Goal: Navigation & Orientation: Find specific page/section

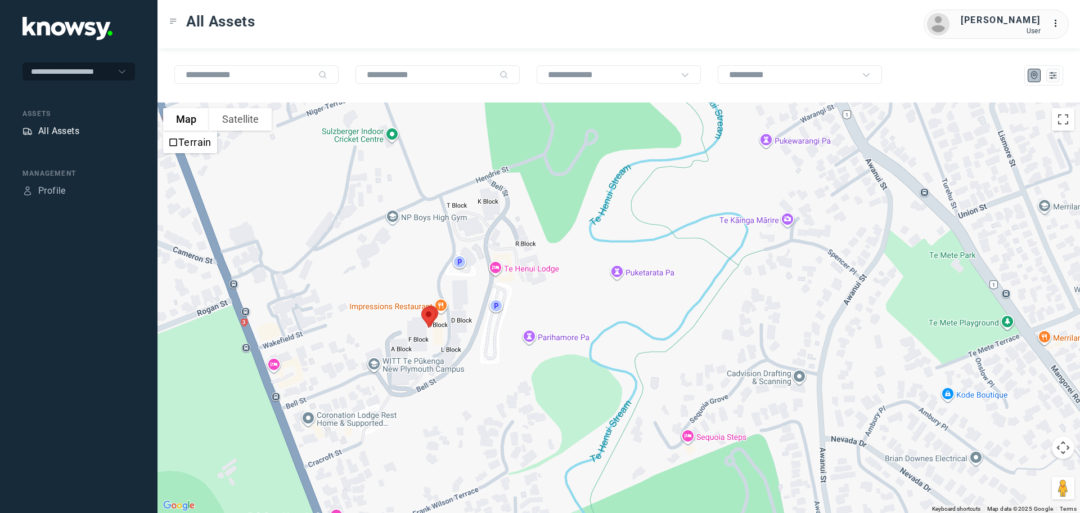
click at [60, 132] on div "All Assets" at bounding box center [58, 131] width 41 height 14
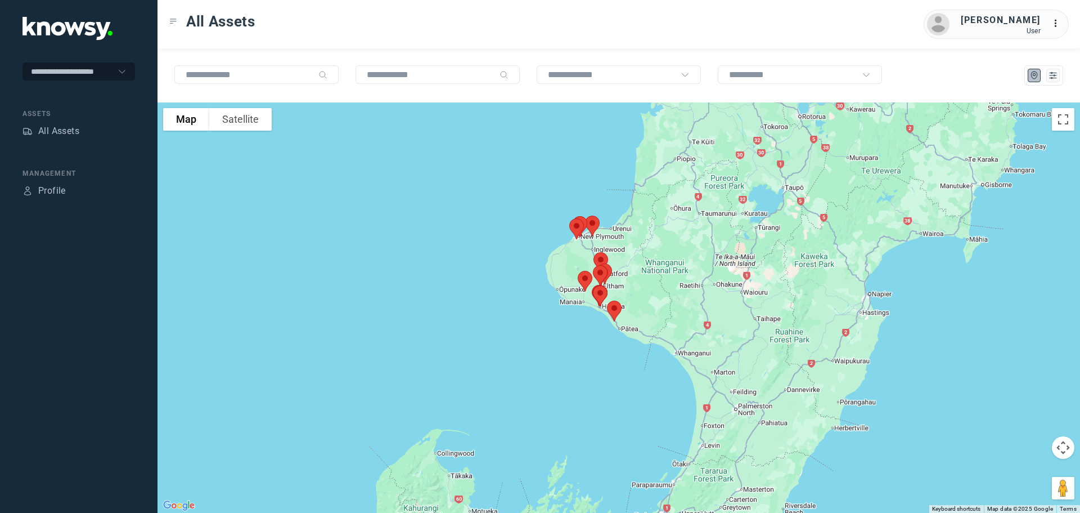
drag, startPoint x: 574, startPoint y: 186, endPoint x: 546, endPoint y: 282, distance: 100.1
click at [546, 282] on div at bounding box center [619, 307] width 923 height 410
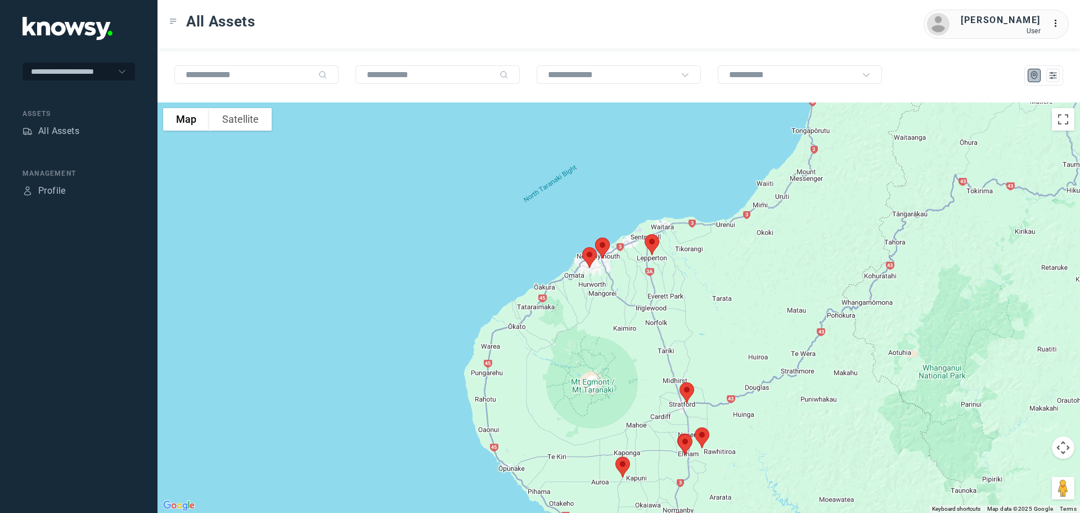
drag, startPoint x: 559, startPoint y: 205, endPoint x: 670, endPoint y: 327, distance: 164.9
click at [670, 327] on div at bounding box center [619, 307] width 923 height 410
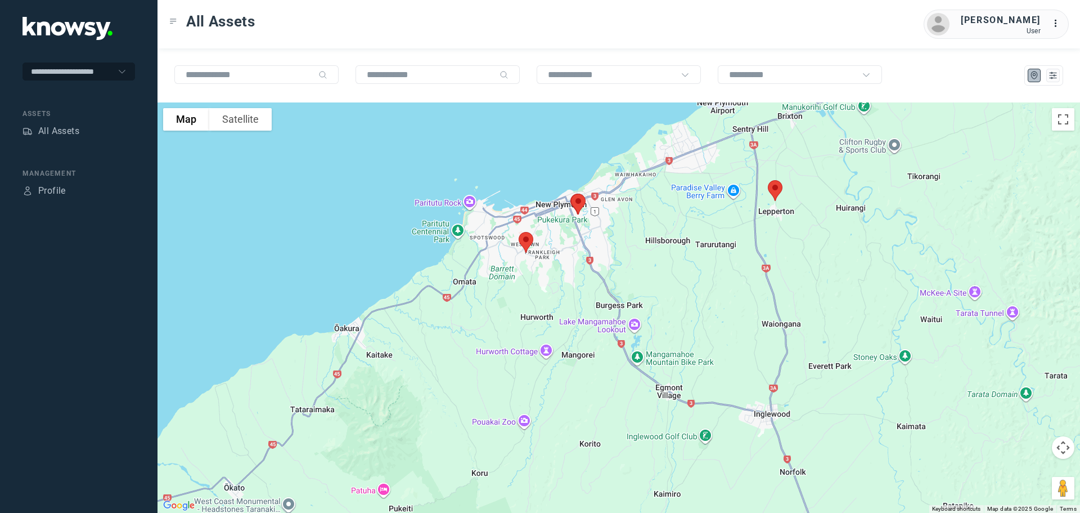
click at [526, 244] on img at bounding box center [526, 242] width 24 height 30
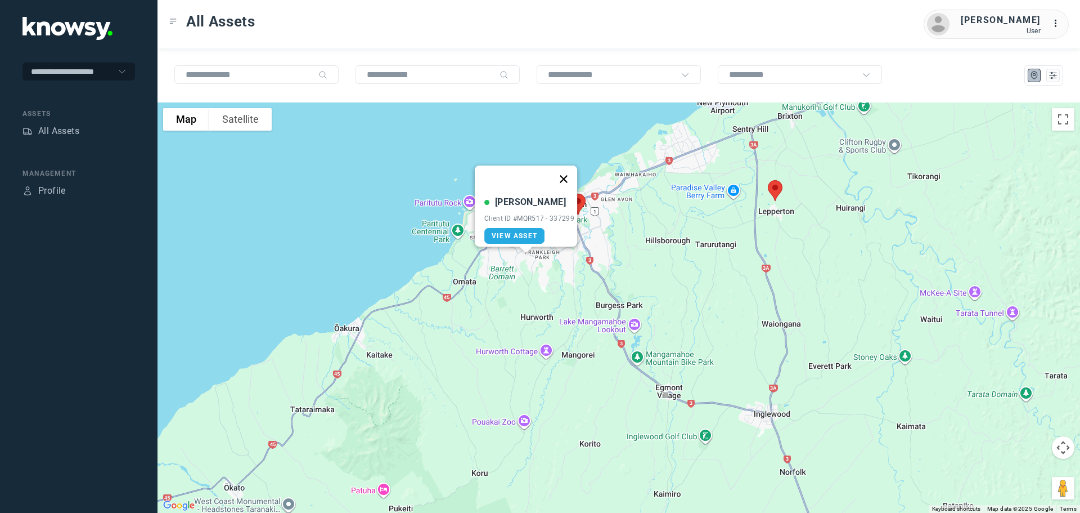
click at [569, 169] on button "Close" at bounding box center [563, 178] width 27 height 27
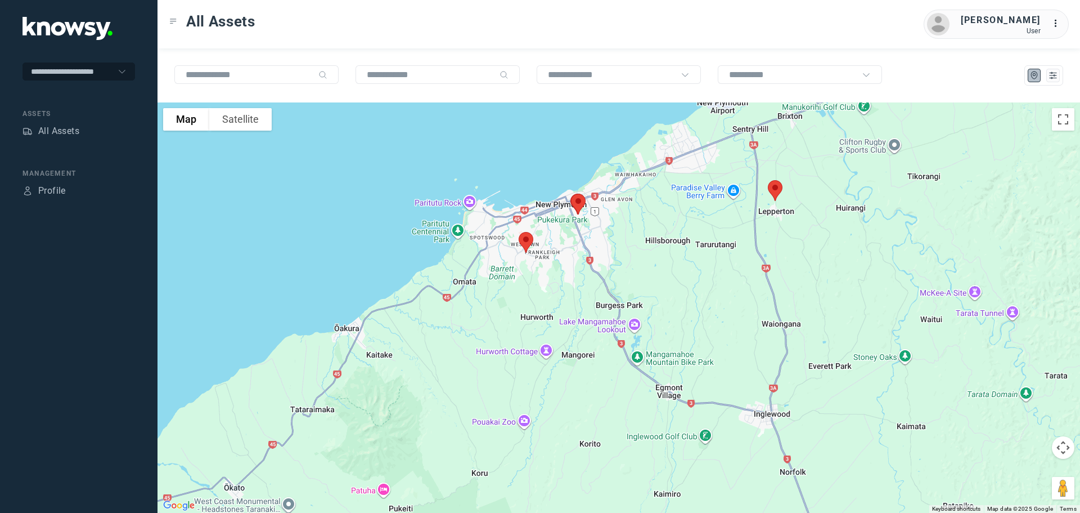
click at [578, 197] on img at bounding box center [579, 204] width 24 height 30
click at [576, 203] on img at bounding box center [579, 204] width 24 height 30
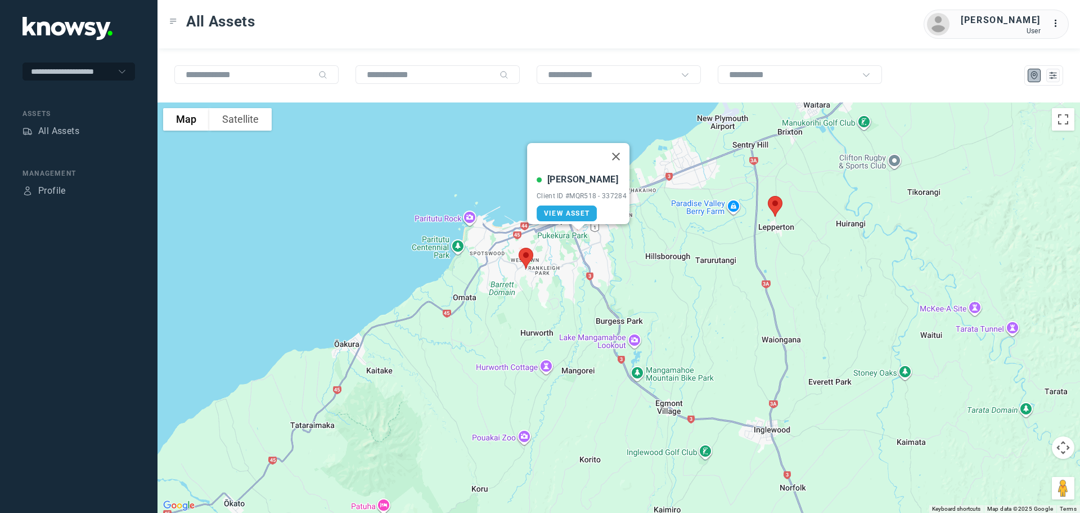
click at [621, 147] on button "Close" at bounding box center [616, 156] width 27 height 27
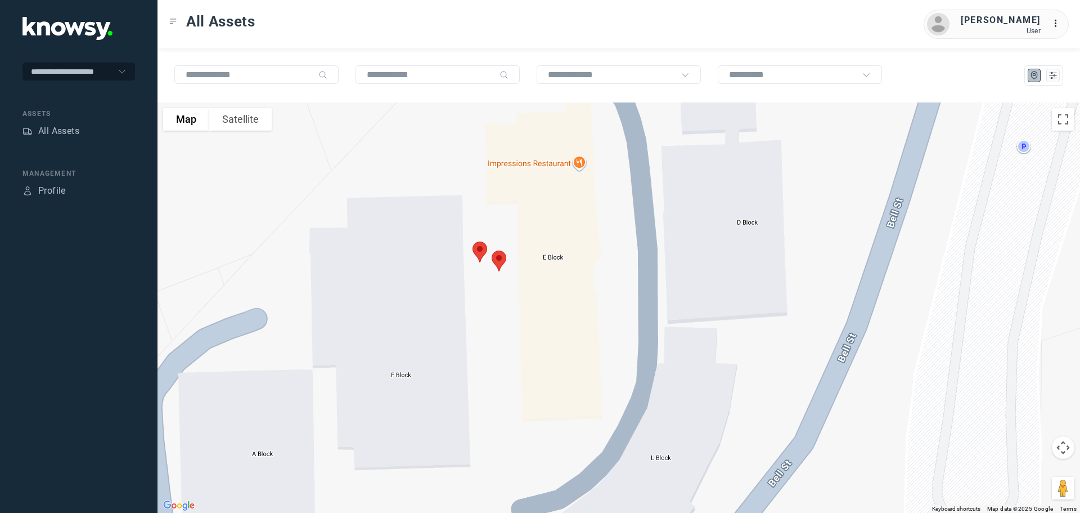
drag, startPoint x: 474, startPoint y: 196, endPoint x: 587, endPoint y: 284, distance: 144.0
click at [589, 284] on div at bounding box center [619, 307] width 923 height 410
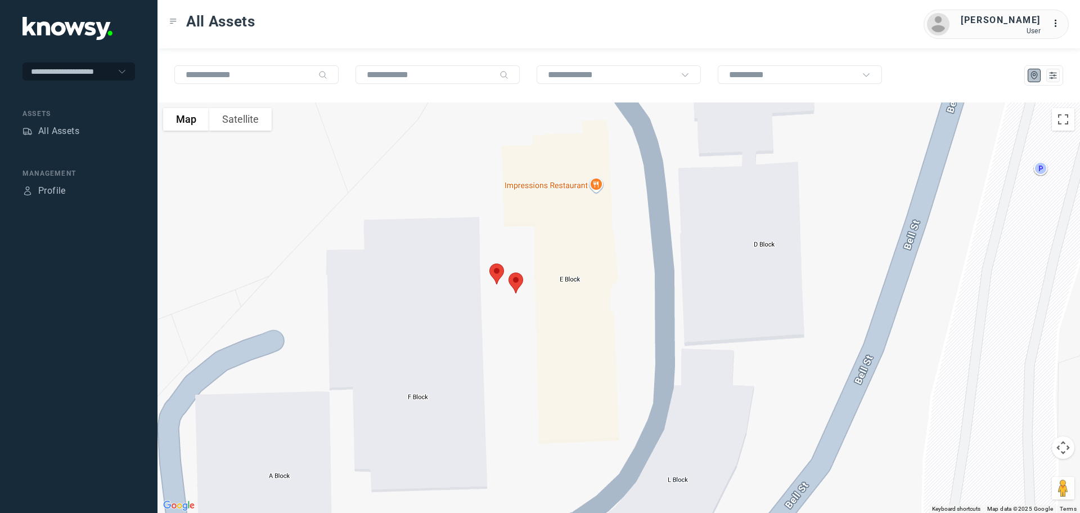
click at [510, 282] on img at bounding box center [516, 283] width 24 height 30
click at [558, 213] on button "Close" at bounding box center [553, 219] width 27 height 27
click at [498, 269] on img at bounding box center [497, 274] width 24 height 30
click at [538, 207] on button "Close" at bounding box center [532, 210] width 27 height 27
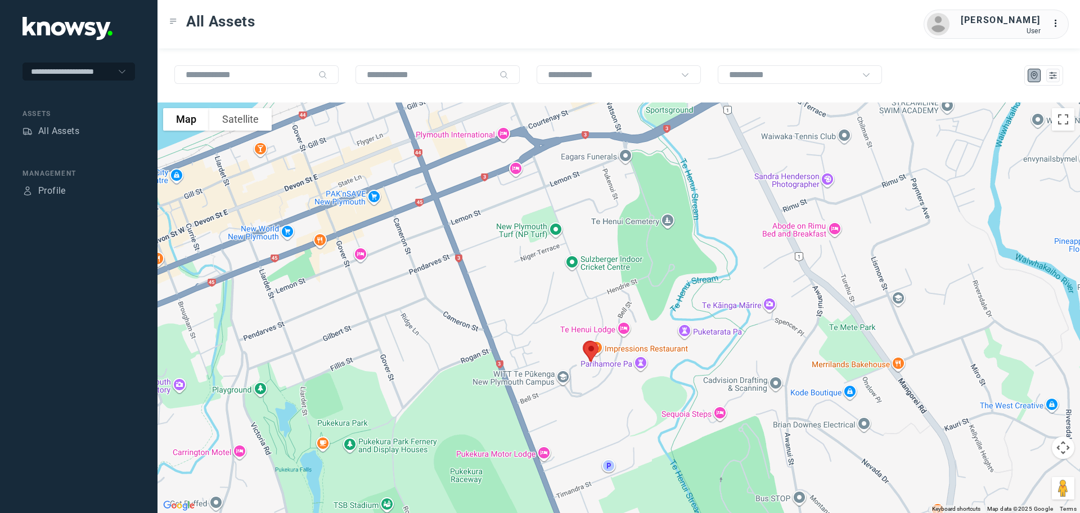
drag, startPoint x: 697, startPoint y: 212, endPoint x: 651, endPoint y: 322, distance: 119.6
click at [655, 333] on div at bounding box center [619, 307] width 923 height 410
